Goal: Find specific fact: Find specific fact

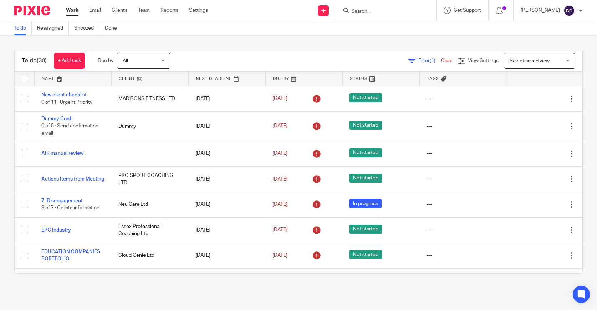
click at [379, 11] on input "Search" at bounding box center [382, 12] width 64 height 6
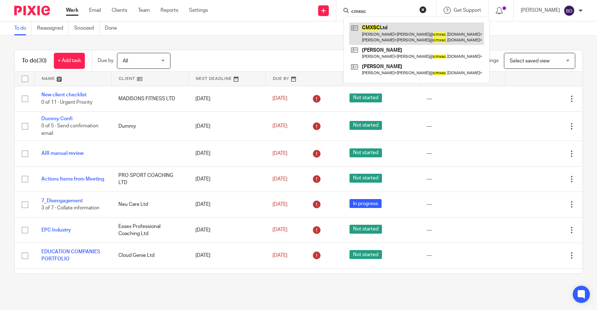
type input "cmxsc"
click at [384, 32] on link at bounding box center [416, 33] width 135 height 22
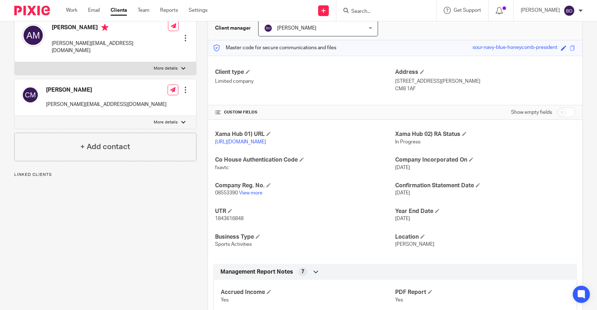
scroll to position [75, 0]
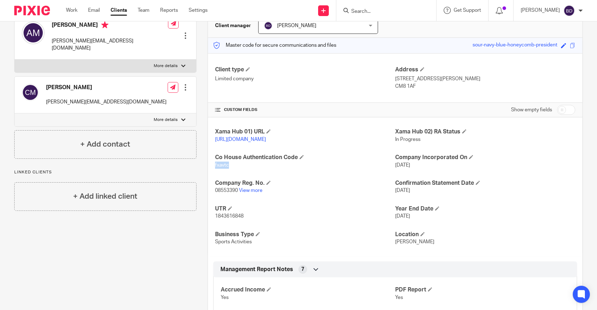
drag, startPoint x: 232, startPoint y: 173, endPoint x: 212, endPoint y: 173, distance: 20.3
click at [212, 173] on div "Xama Hub 01) URL https://platform.xamatech.com/portal/crm/clients/63d4c280-3b59…" at bounding box center [395, 186] width 374 height 139
drag, startPoint x: 247, startPoint y: 223, endPoint x: 214, endPoint y: 223, distance: 33.5
click at [214, 223] on div "Xama Hub 01) URL https://platform.xamatech.com/portal/crm/clients/63d4c280-3b59…" at bounding box center [395, 186] width 374 height 139
copy span "1843616848"
